Goal: Find specific page/section: Find specific page/section

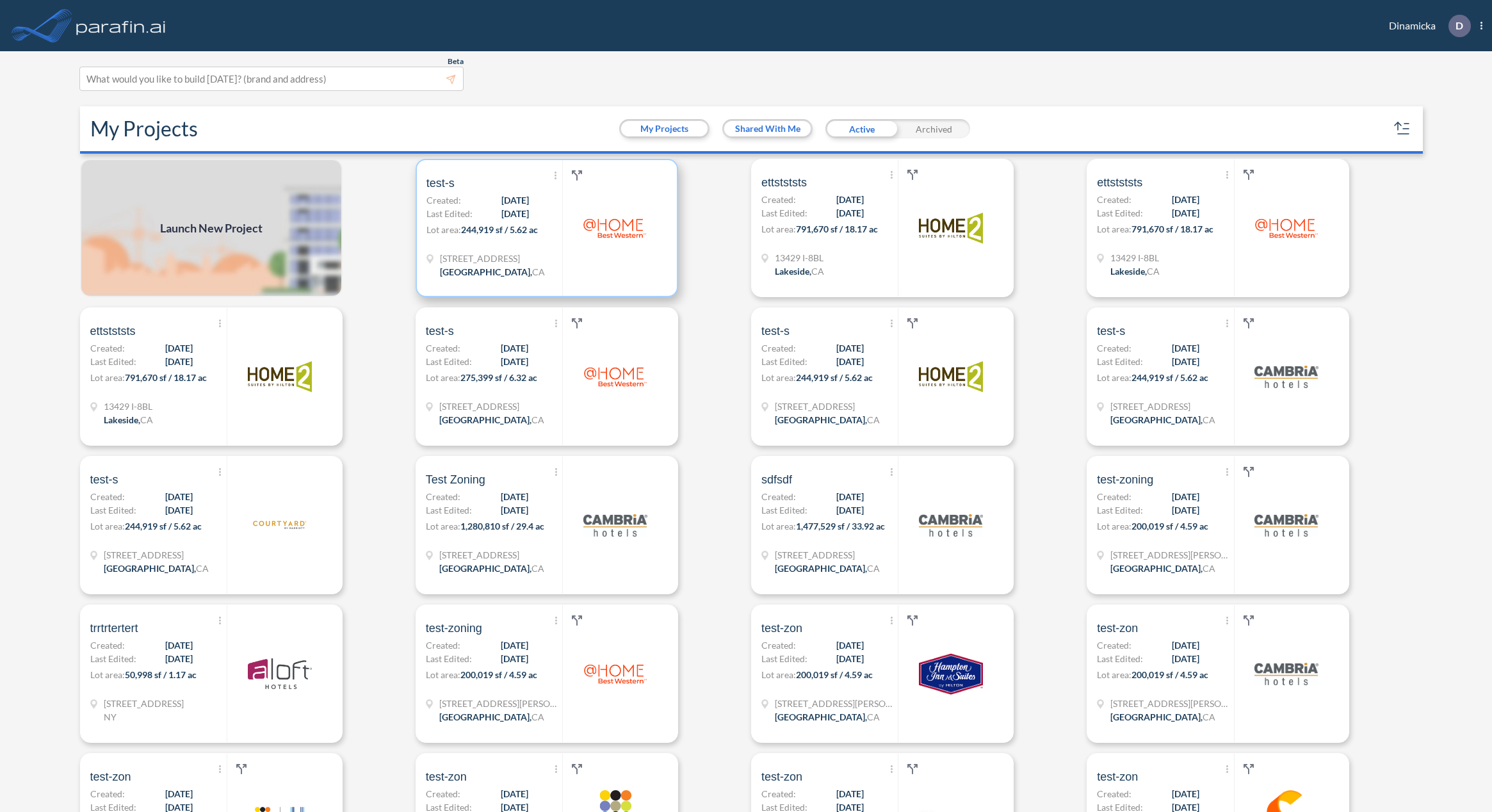
click at [482, 245] on div "Show More Created with sketchtool. Archive Reports Share a copy test-s Created:…" at bounding box center [494, 228] width 136 height 136
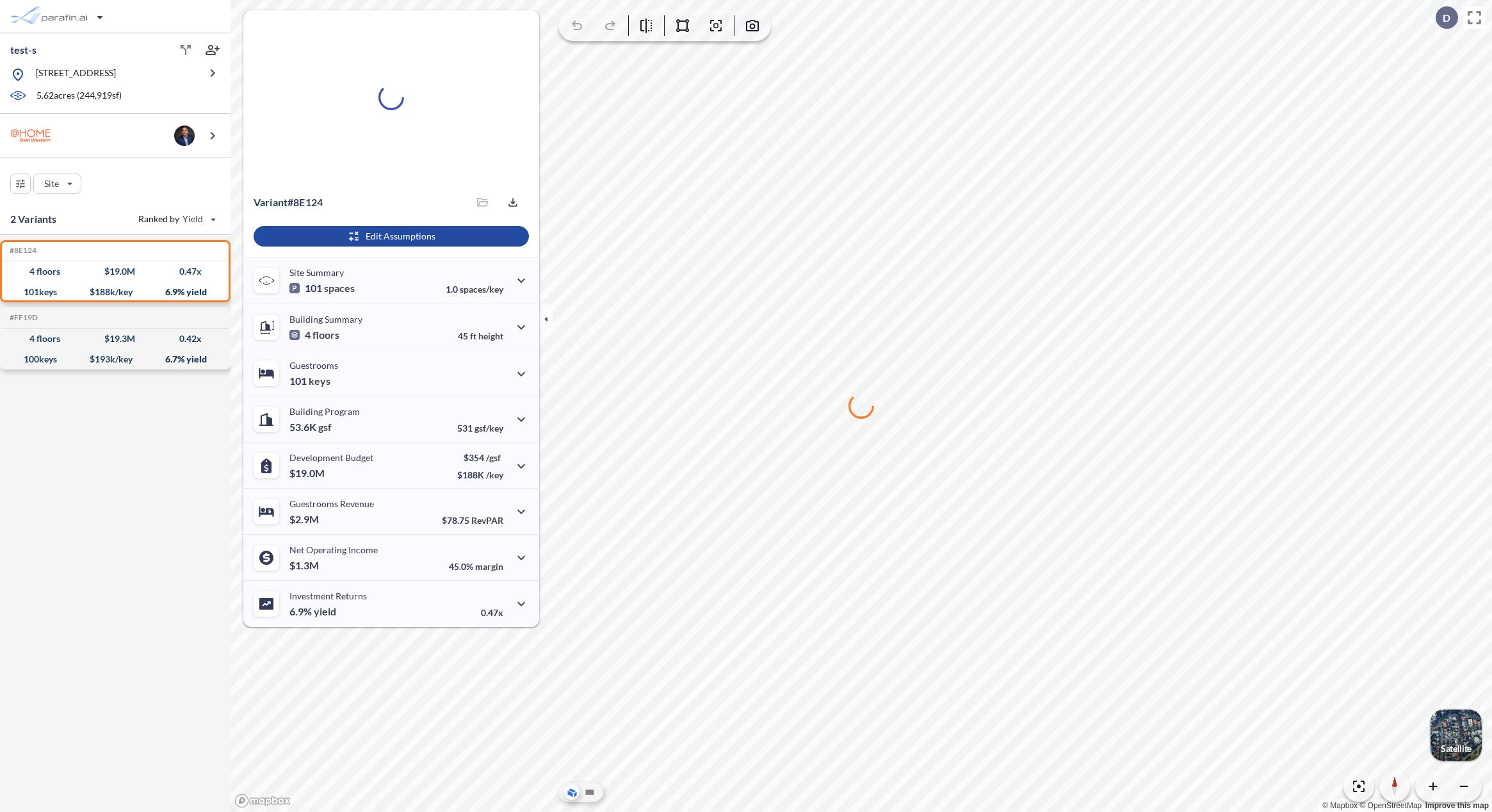
click at [812, 582] on div at bounding box center [861, 406] width 1262 height 812
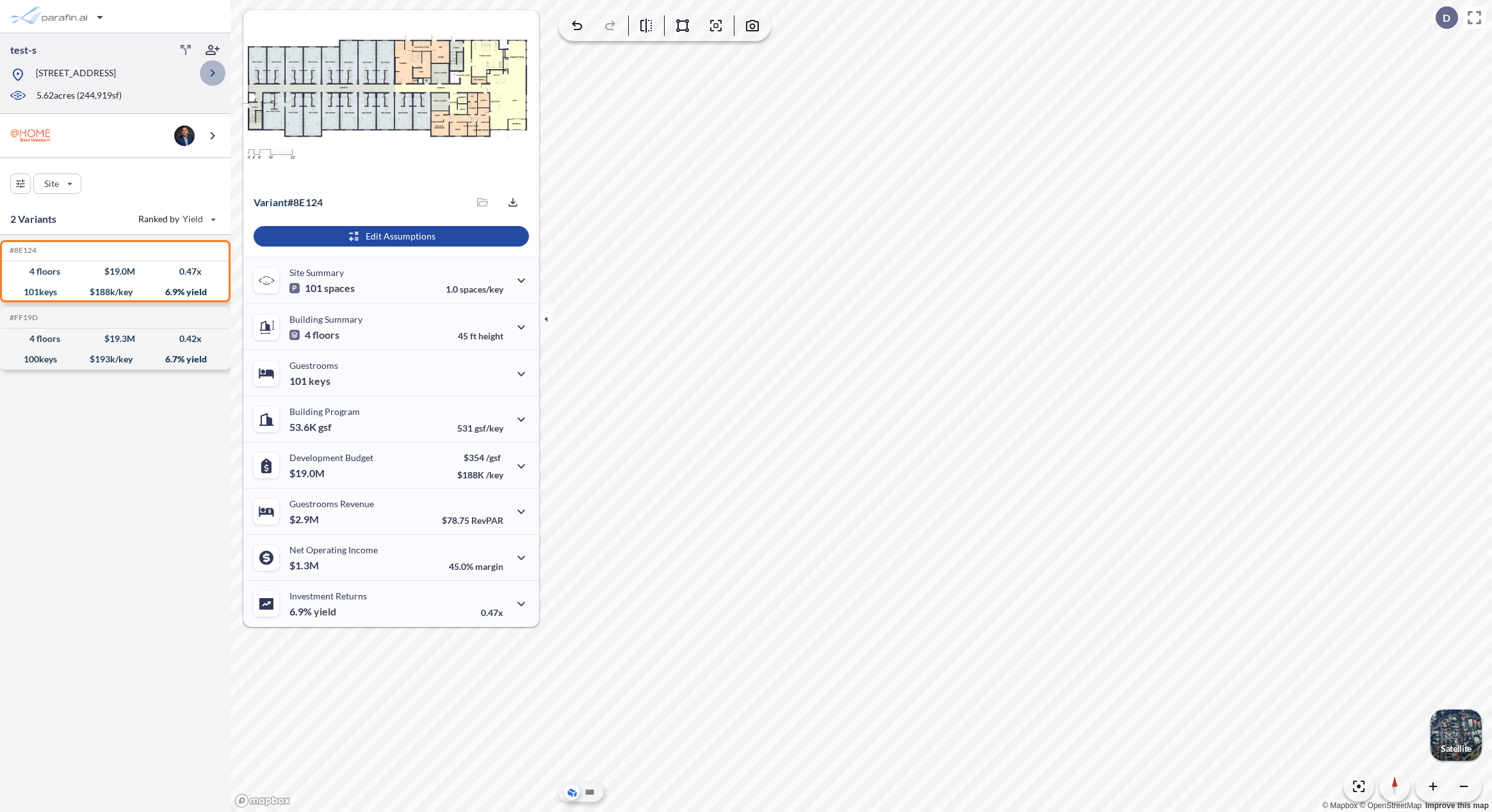
click at [217, 78] on icon "button" at bounding box center [213, 73] width 16 height 16
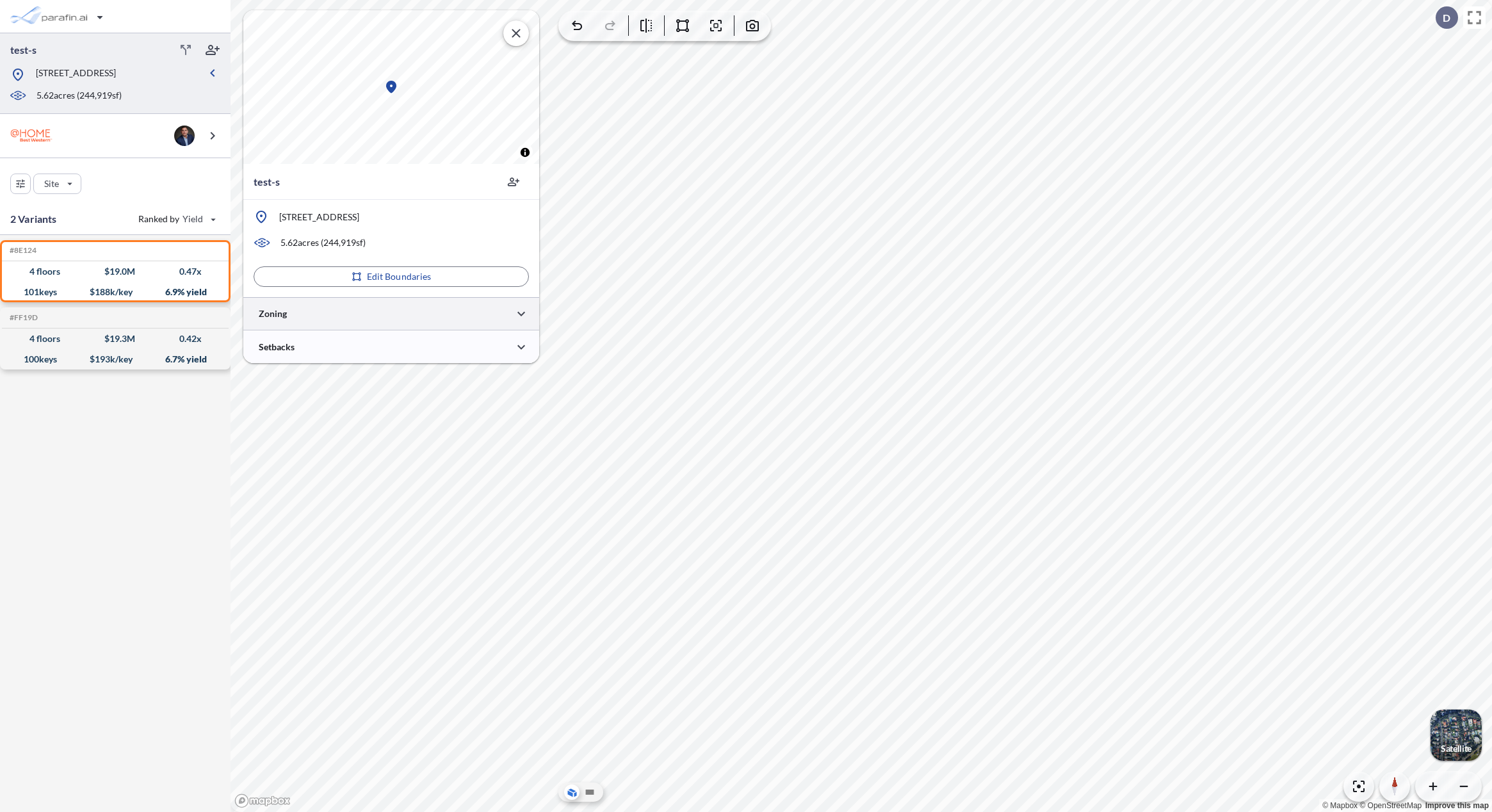
click at [477, 324] on div at bounding box center [391, 314] width 296 height 33
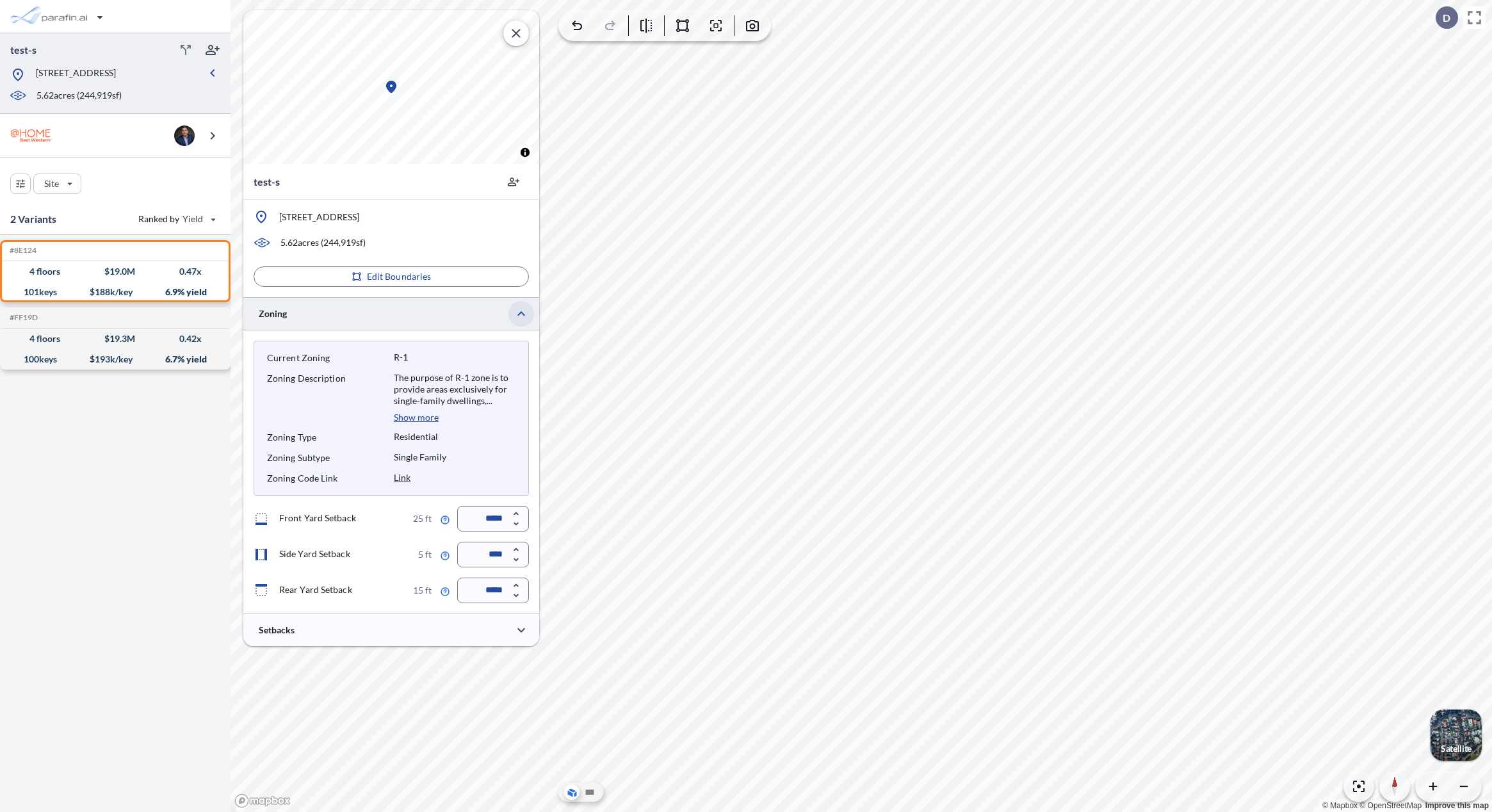
drag, startPoint x: 495, startPoint y: 315, endPoint x: 513, endPoint y: 314, distance: 18.0
click at [495, 315] on div at bounding box center [391, 314] width 296 height 33
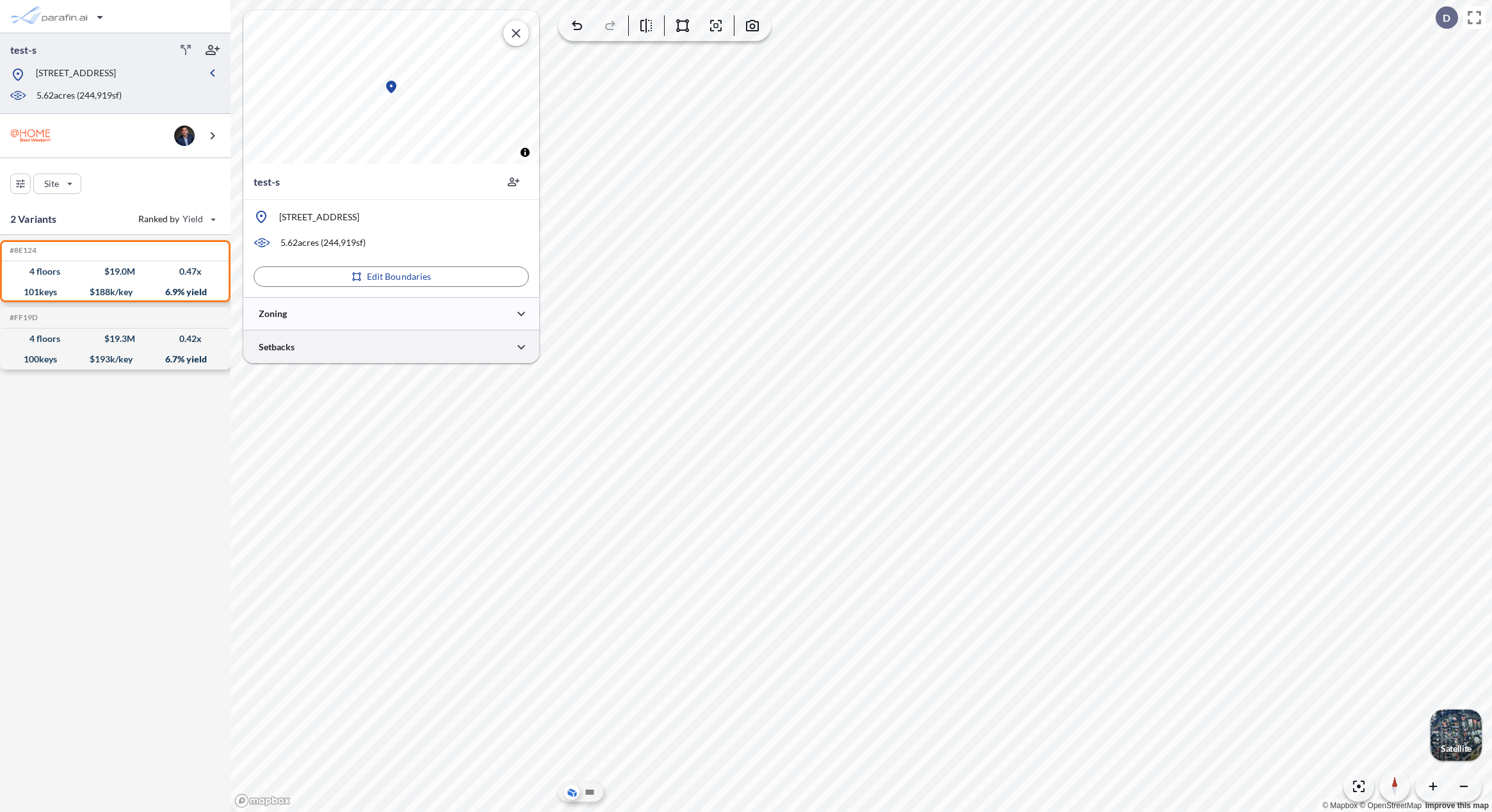
click at [463, 347] on div at bounding box center [391, 347] width 296 height 33
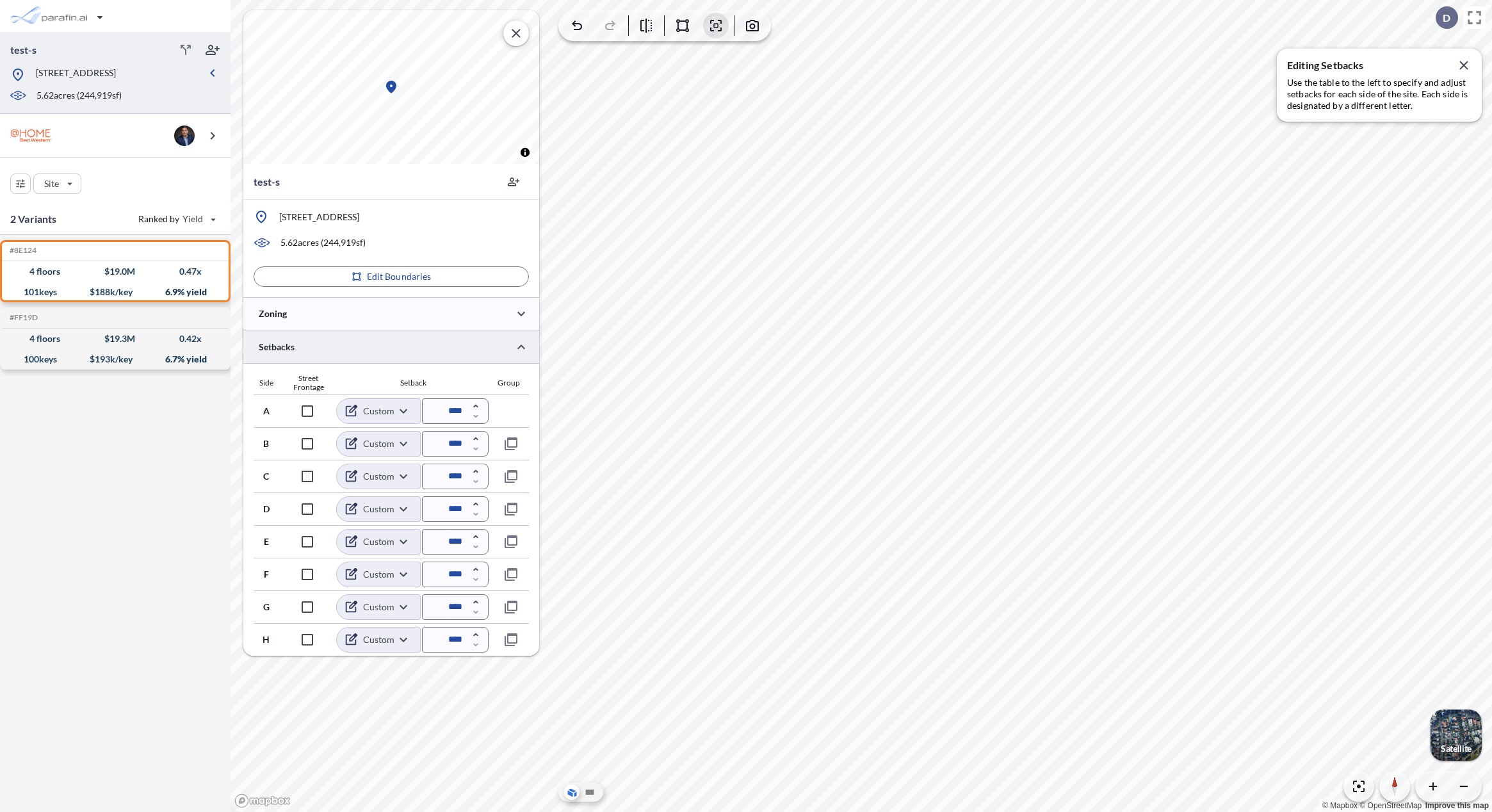
click at [463, 347] on div at bounding box center [391, 347] width 296 height 33
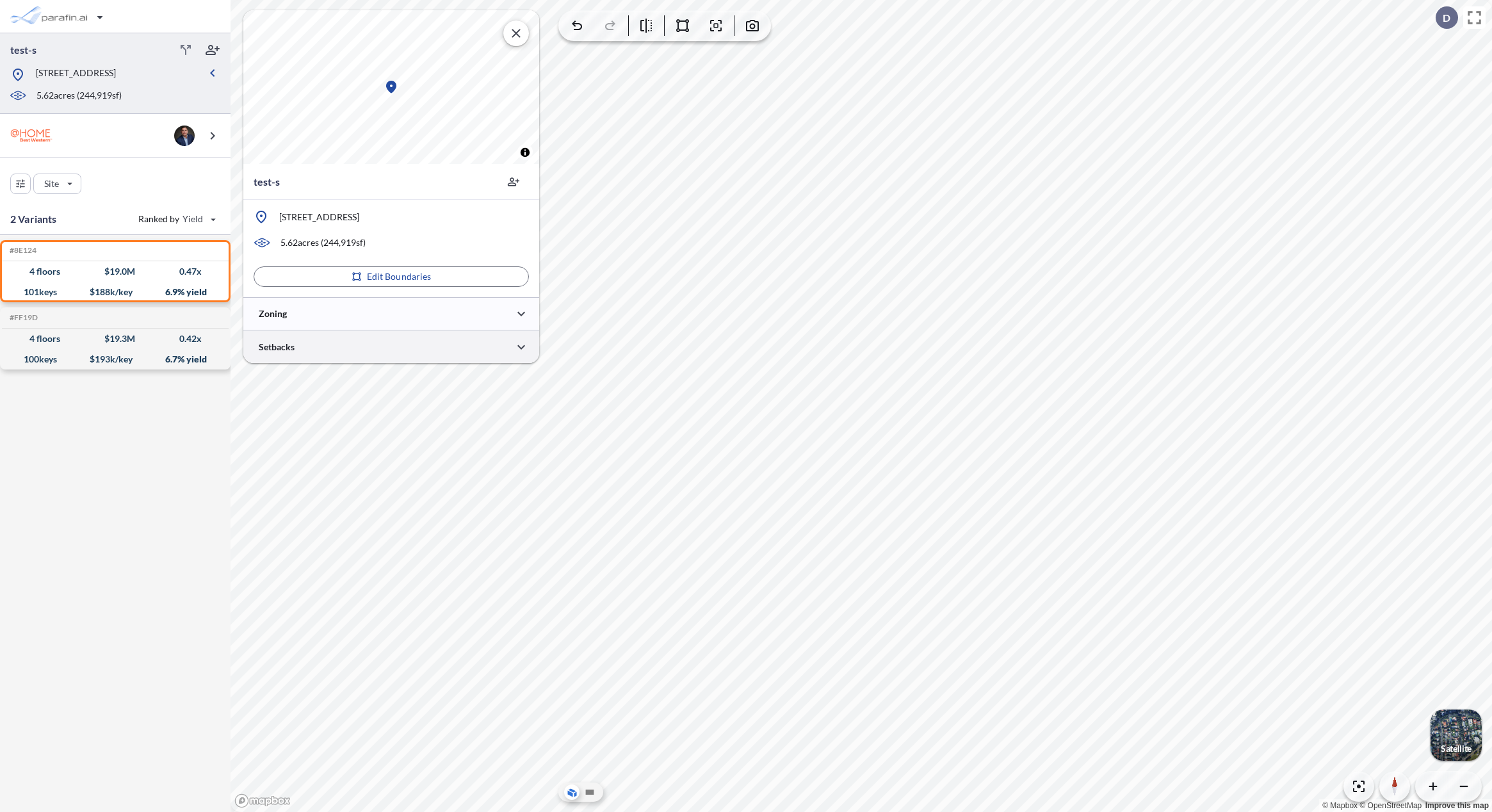
click at [347, 344] on div at bounding box center [391, 347] width 296 height 33
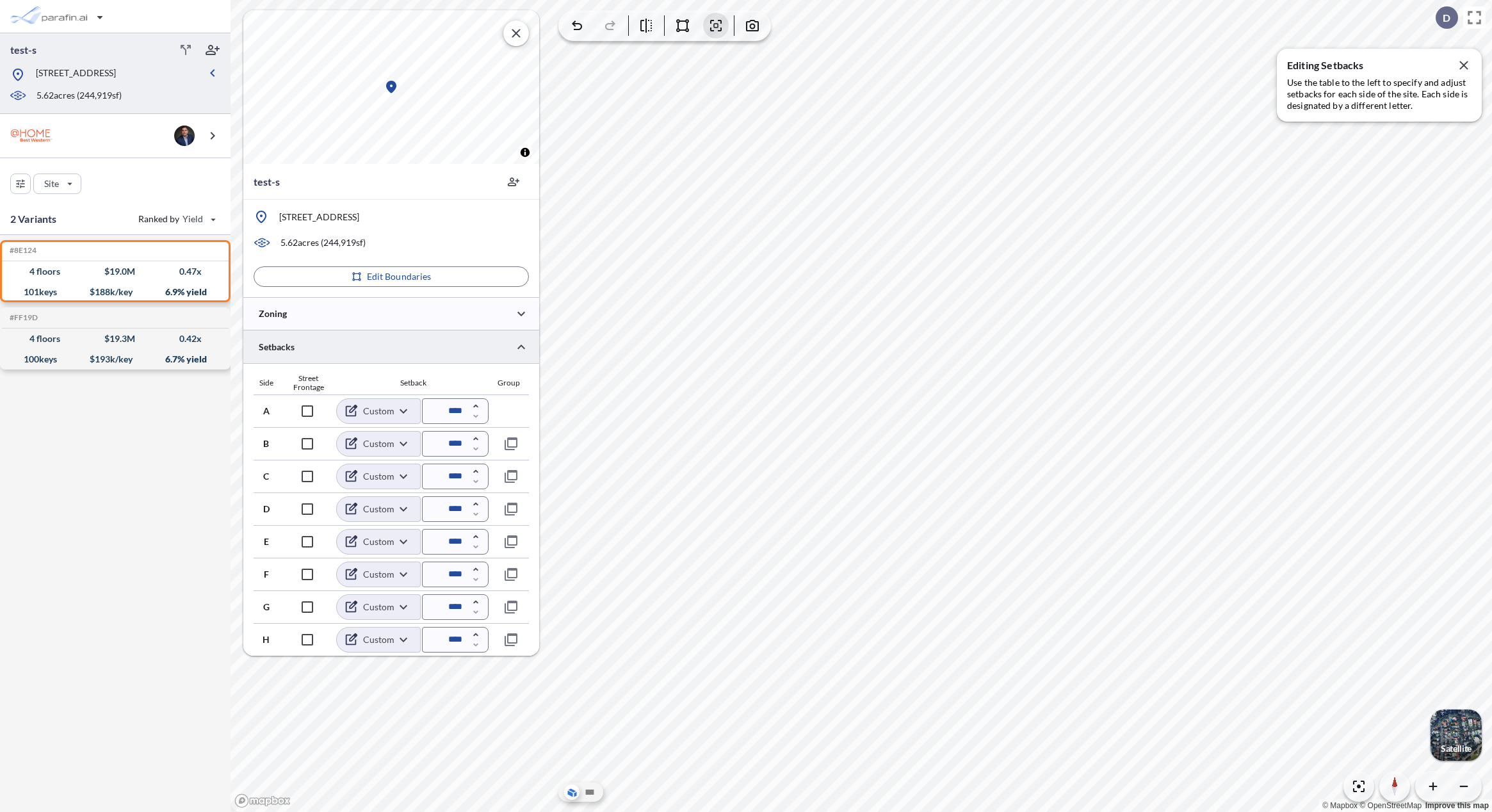
click at [347, 344] on div at bounding box center [391, 347] width 296 height 33
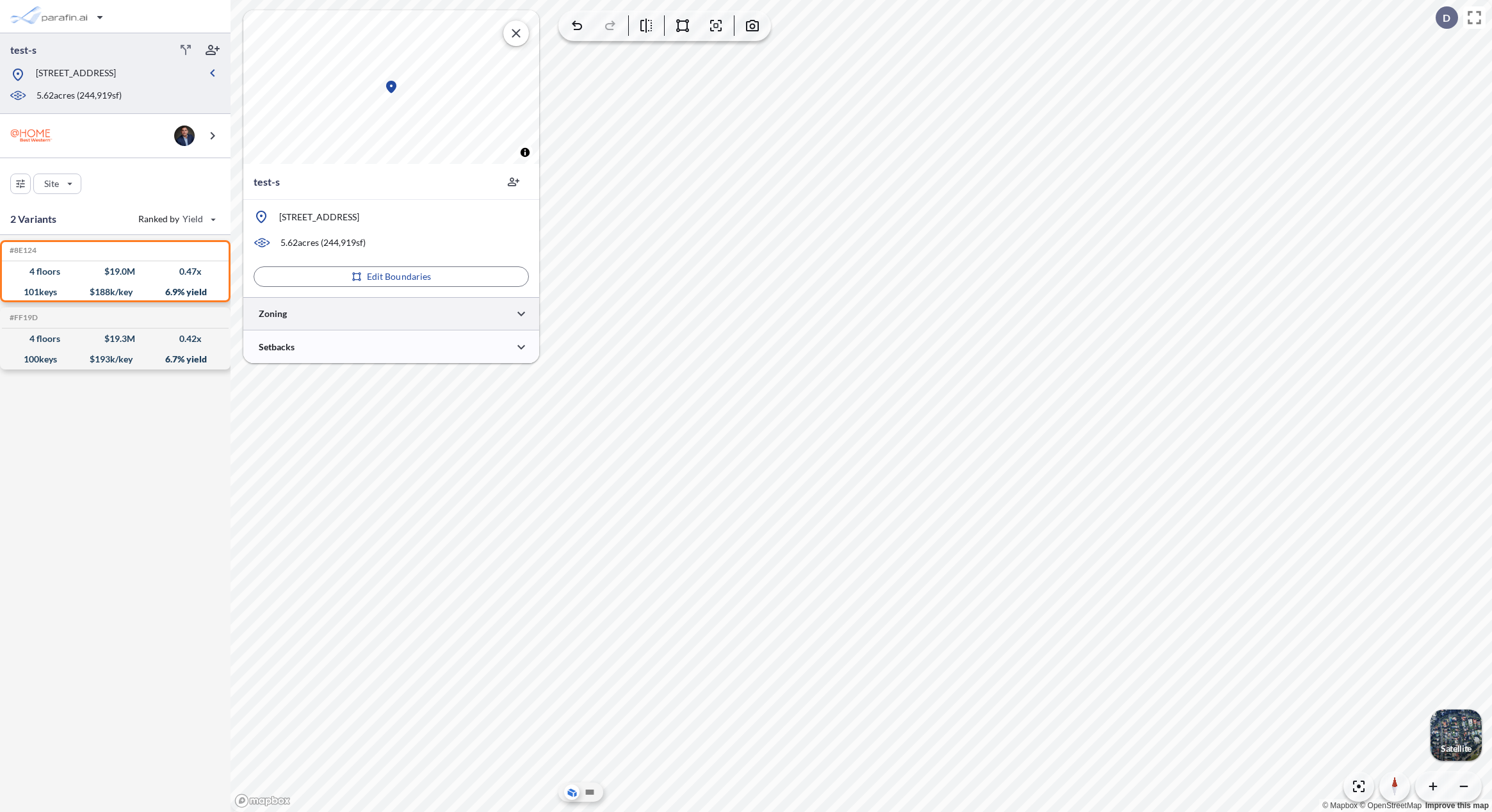
click at [356, 324] on div at bounding box center [391, 314] width 296 height 33
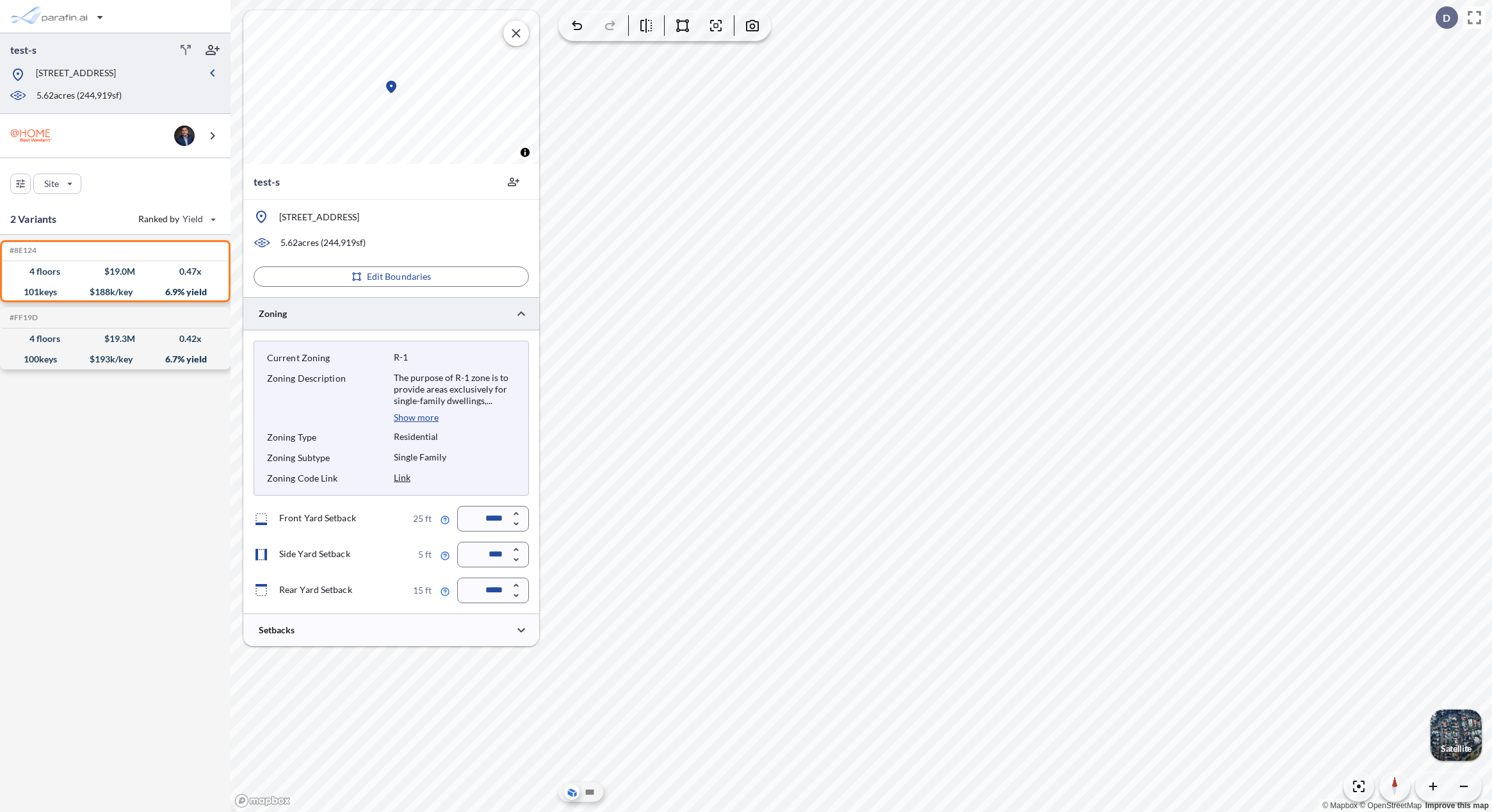
click at [453, 315] on div at bounding box center [391, 314] width 296 height 33
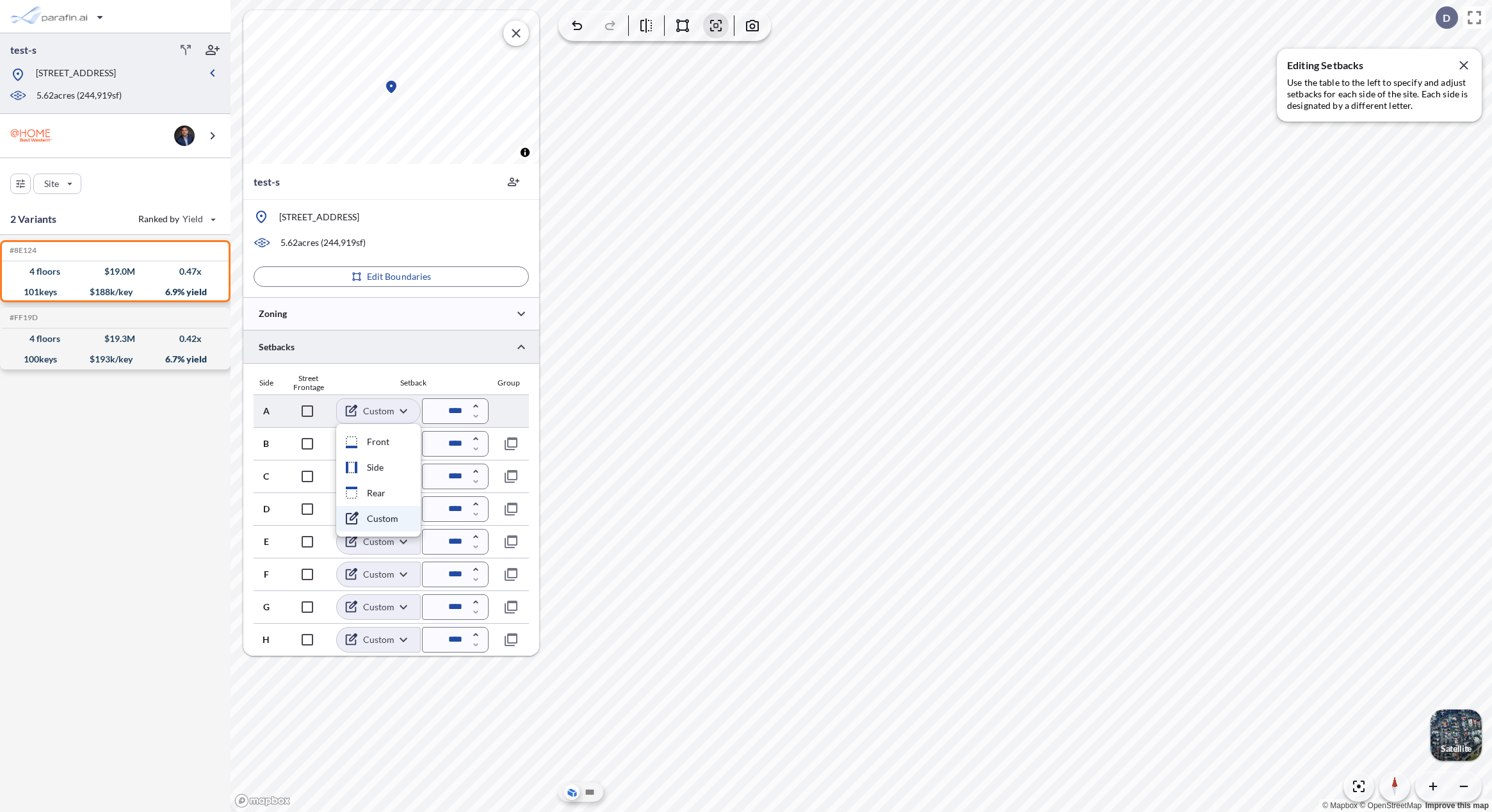
click at [394, 406] on body "test-s [STREET_ADDRESS] 5.62 acres ( 244,919 sf) Site 2 Variants Ranked by Yiel…" at bounding box center [746, 406] width 1492 height 812
click at [383, 441] on li "Front" at bounding box center [378, 441] width 84 height 25
type input "*****"
click at [445, 324] on div at bounding box center [391, 314] width 296 height 33
